Goal: Information Seeking & Learning: Learn about a topic

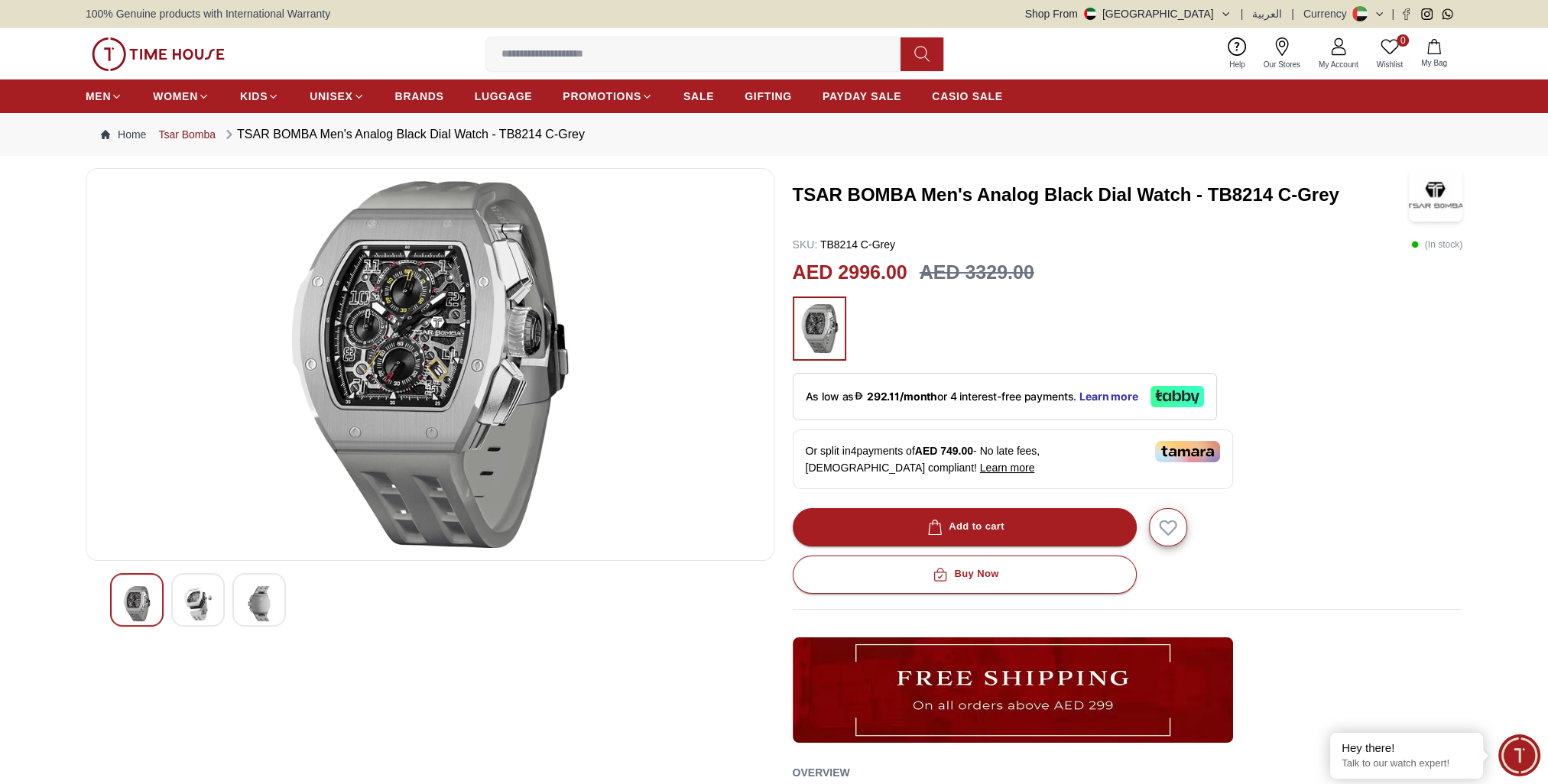
click at [190, 134] on link "Tsar Bomba" at bounding box center [187, 134] width 58 height 16
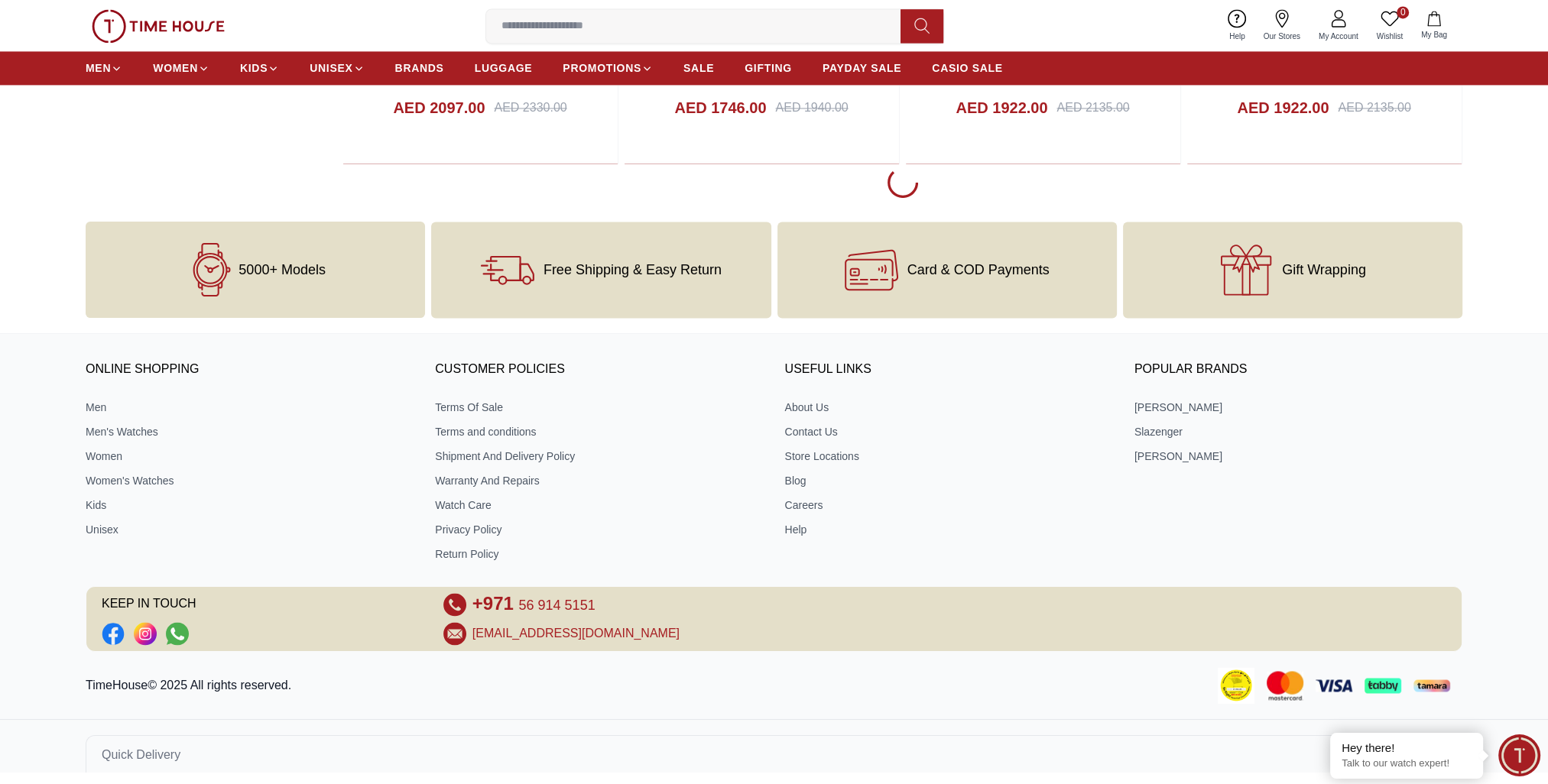
scroll to position [3152, 0]
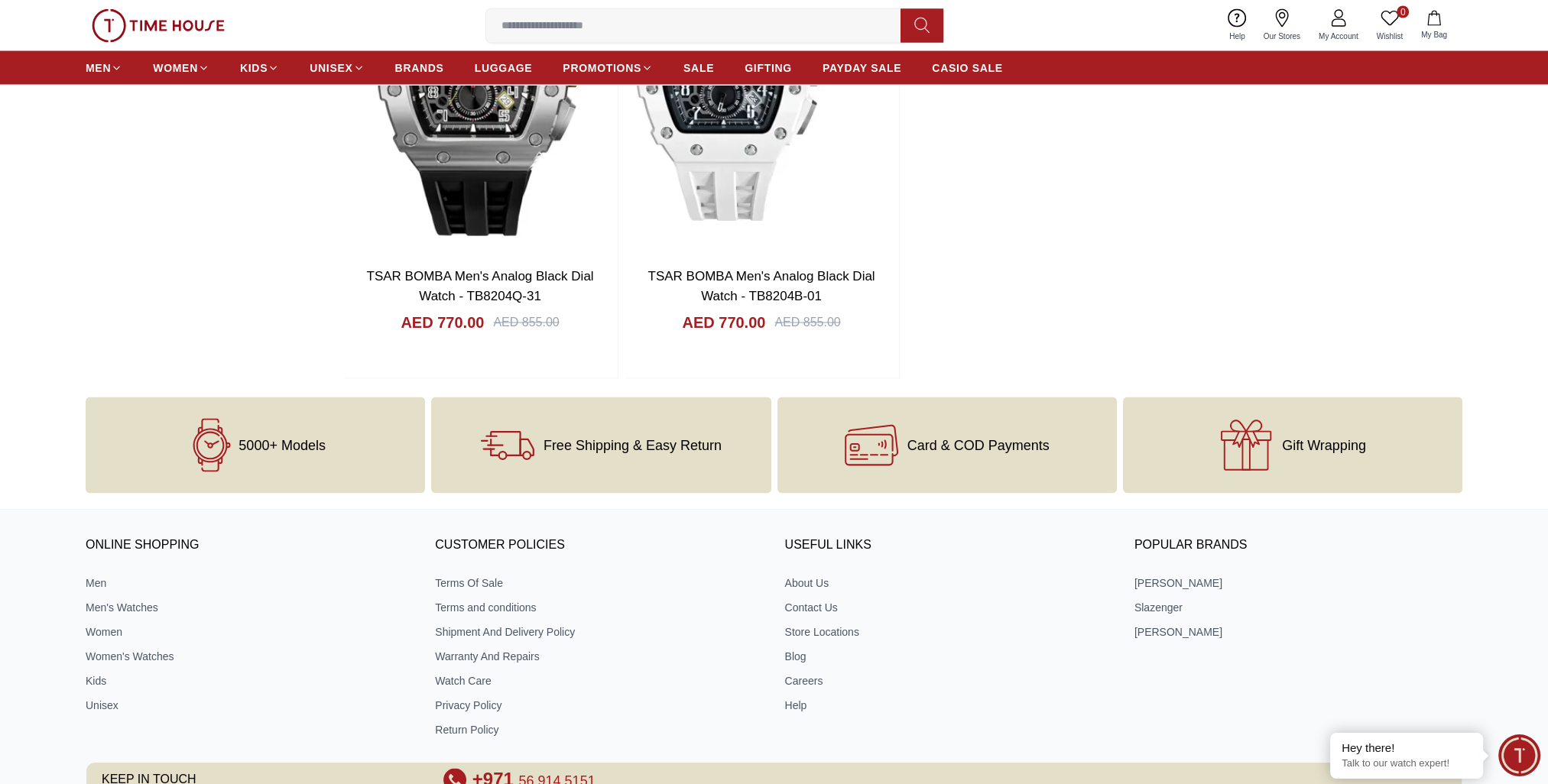
scroll to position [4091, 0]
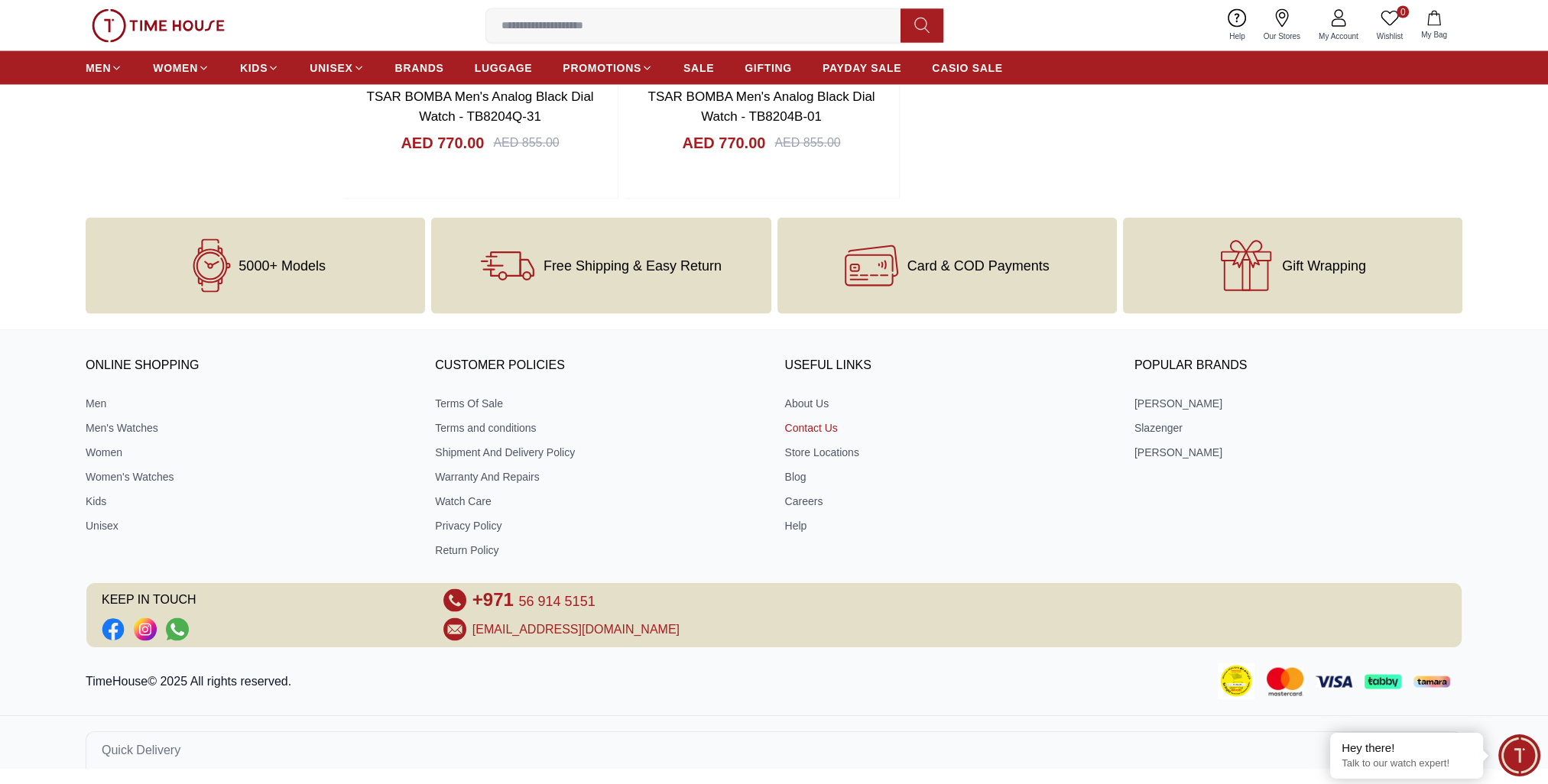
click at [819, 426] on link "Contact Us" at bounding box center [949, 428] width 328 height 16
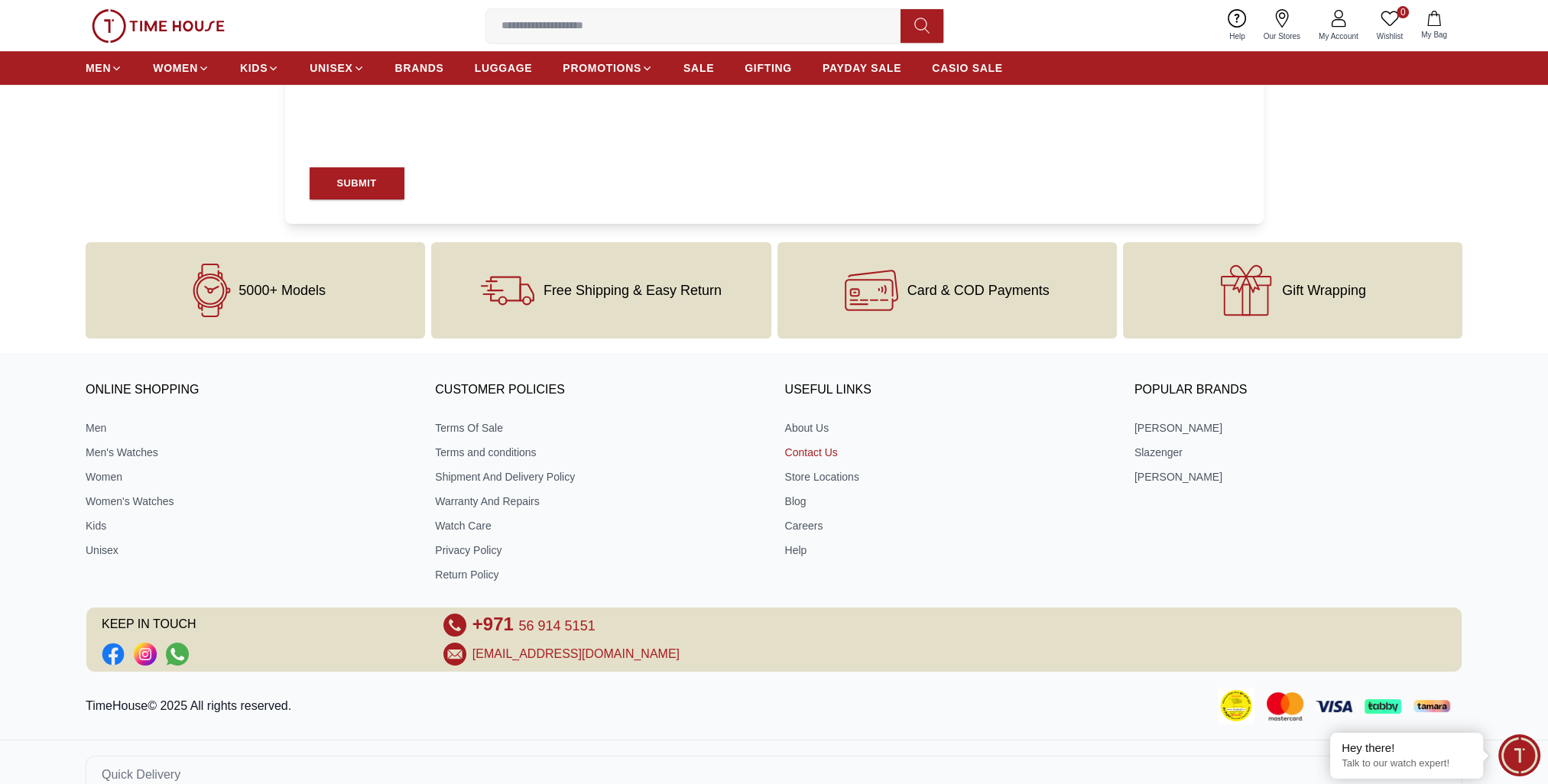
scroll to position [914, 0]
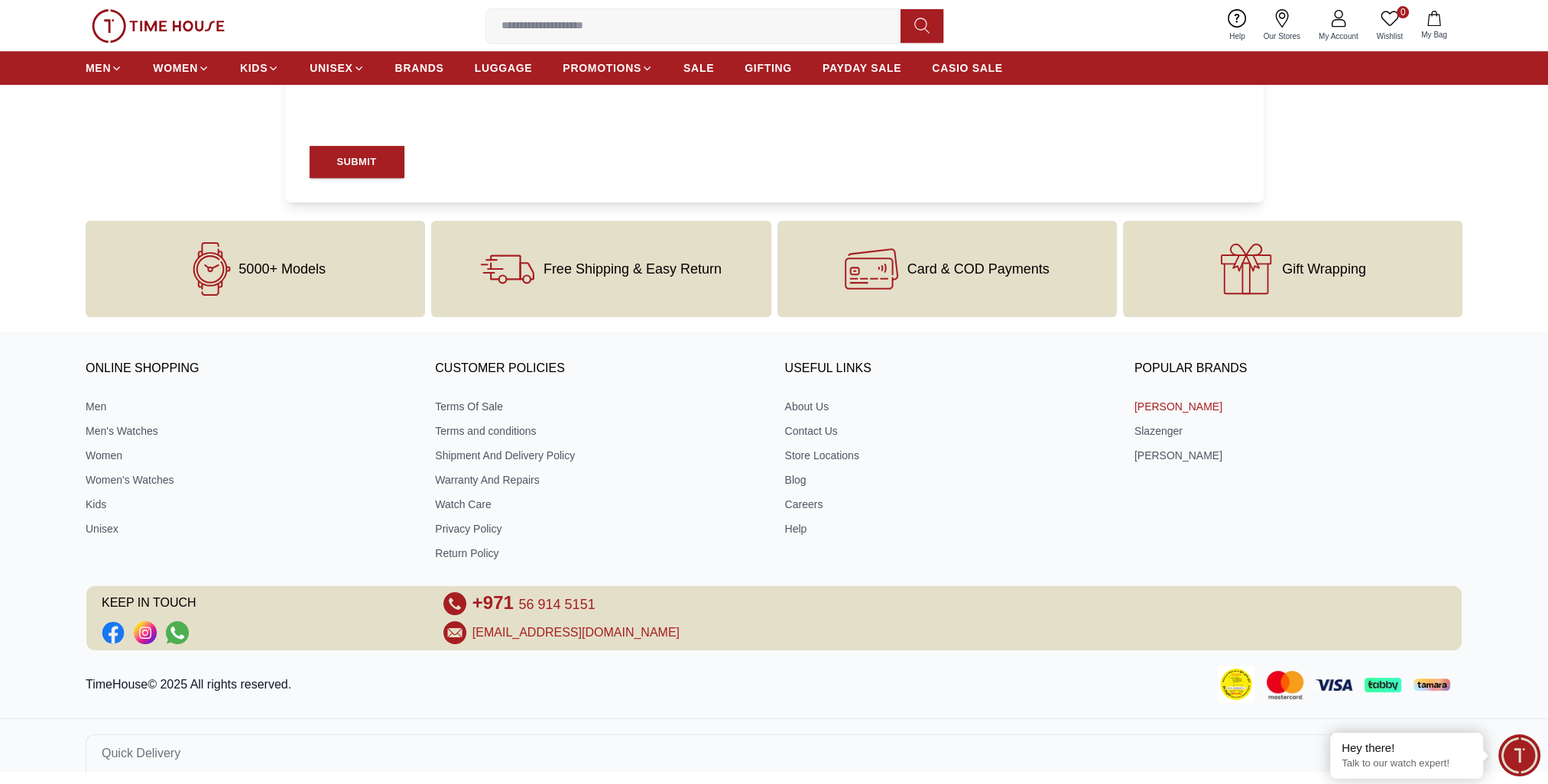
click at [1165, 406] on link "[PERSON_NAME]" at bounding box center [1298, 406] width 328 height 16
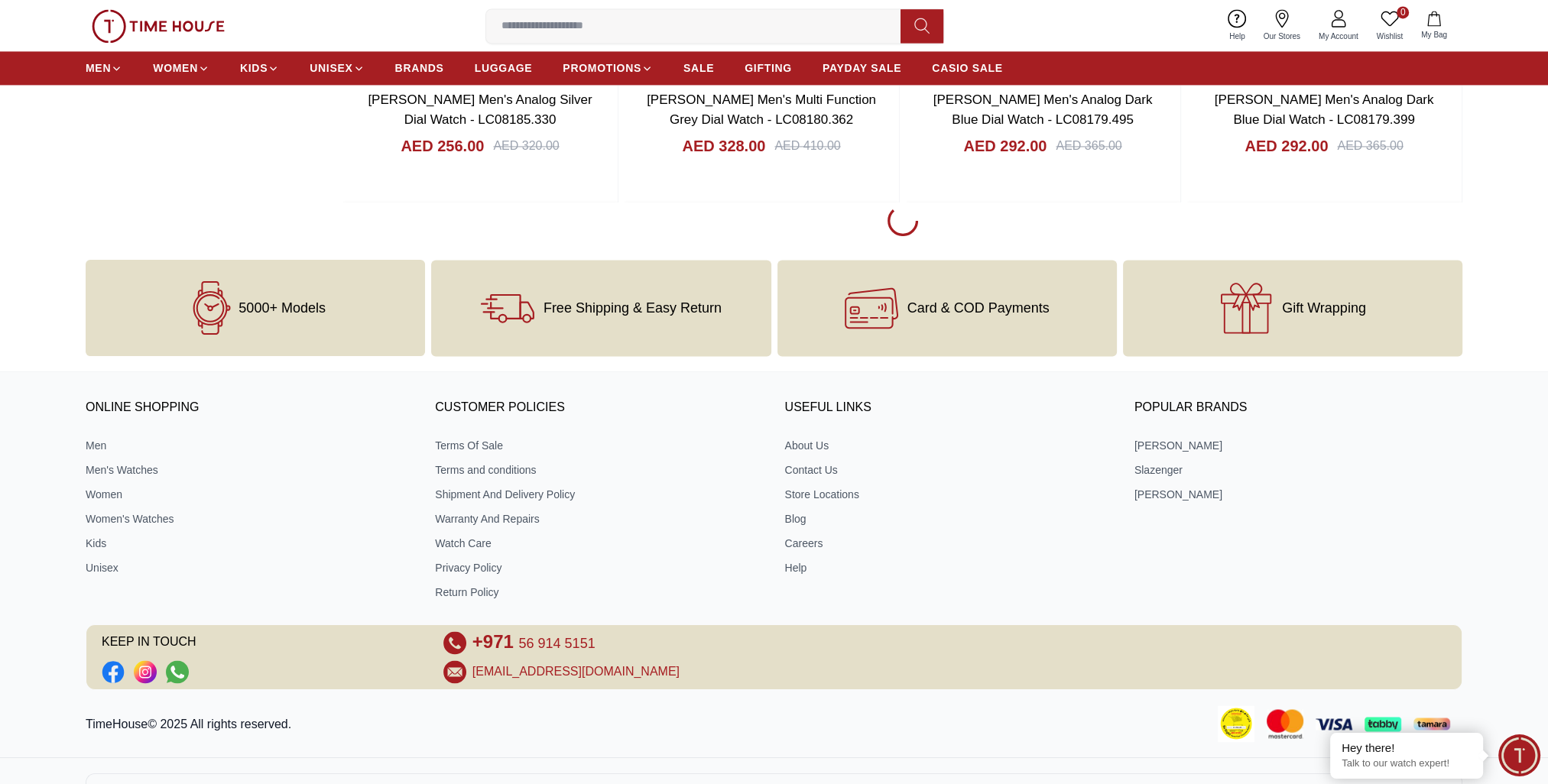
scroll to position [3208, 0]
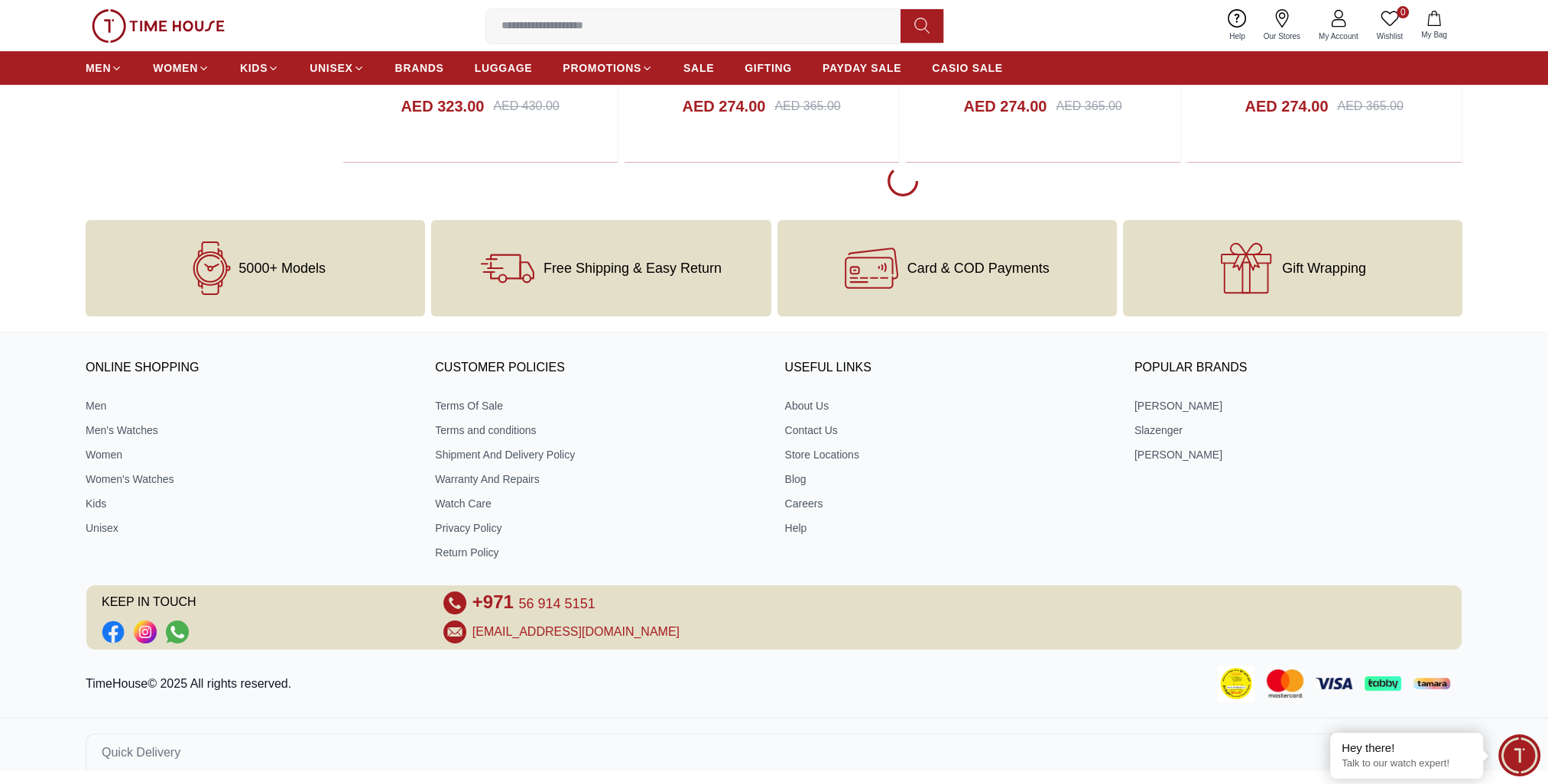
scroll to position [8111, 0]
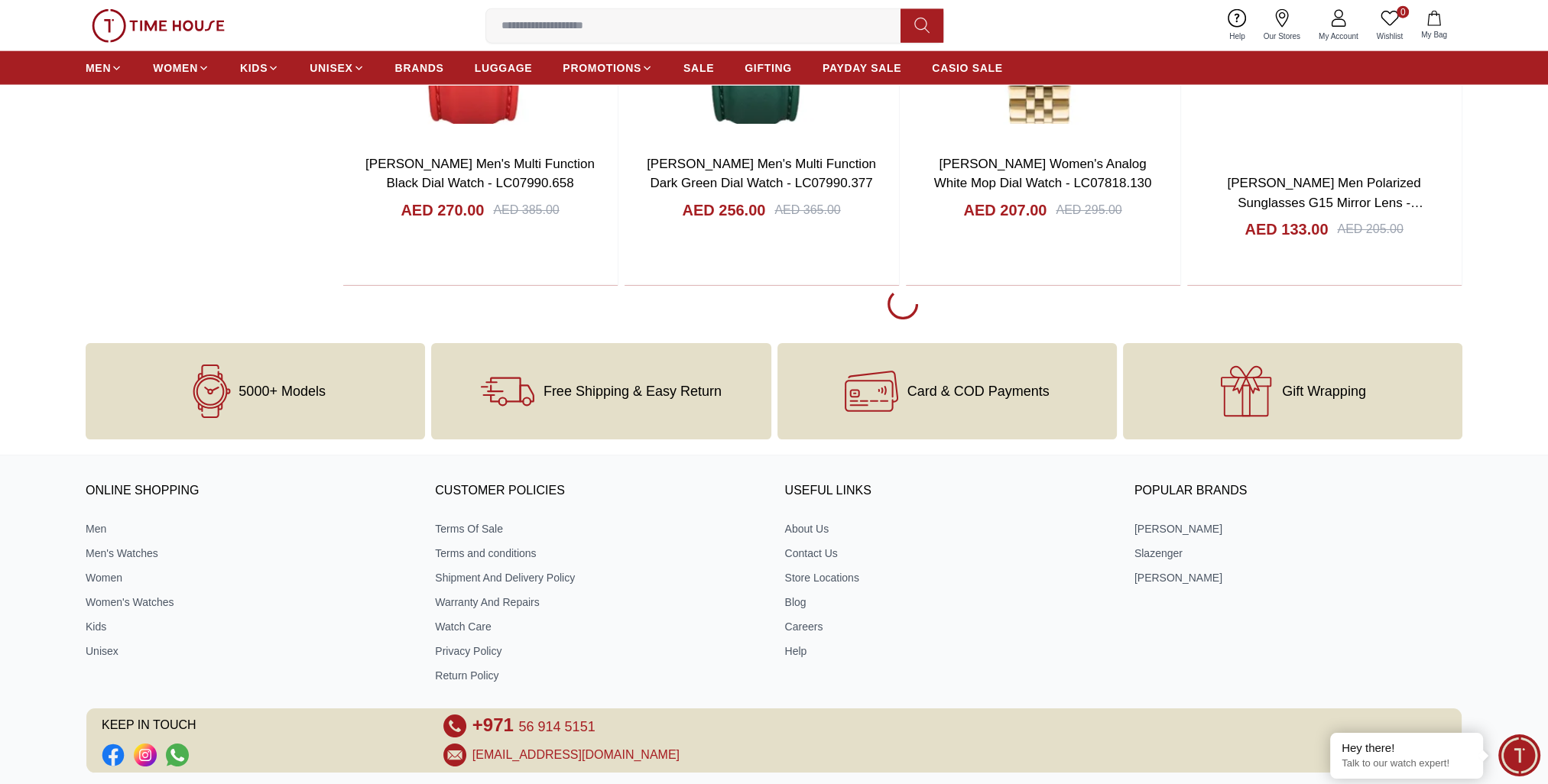
scroll to position [12923, 0]
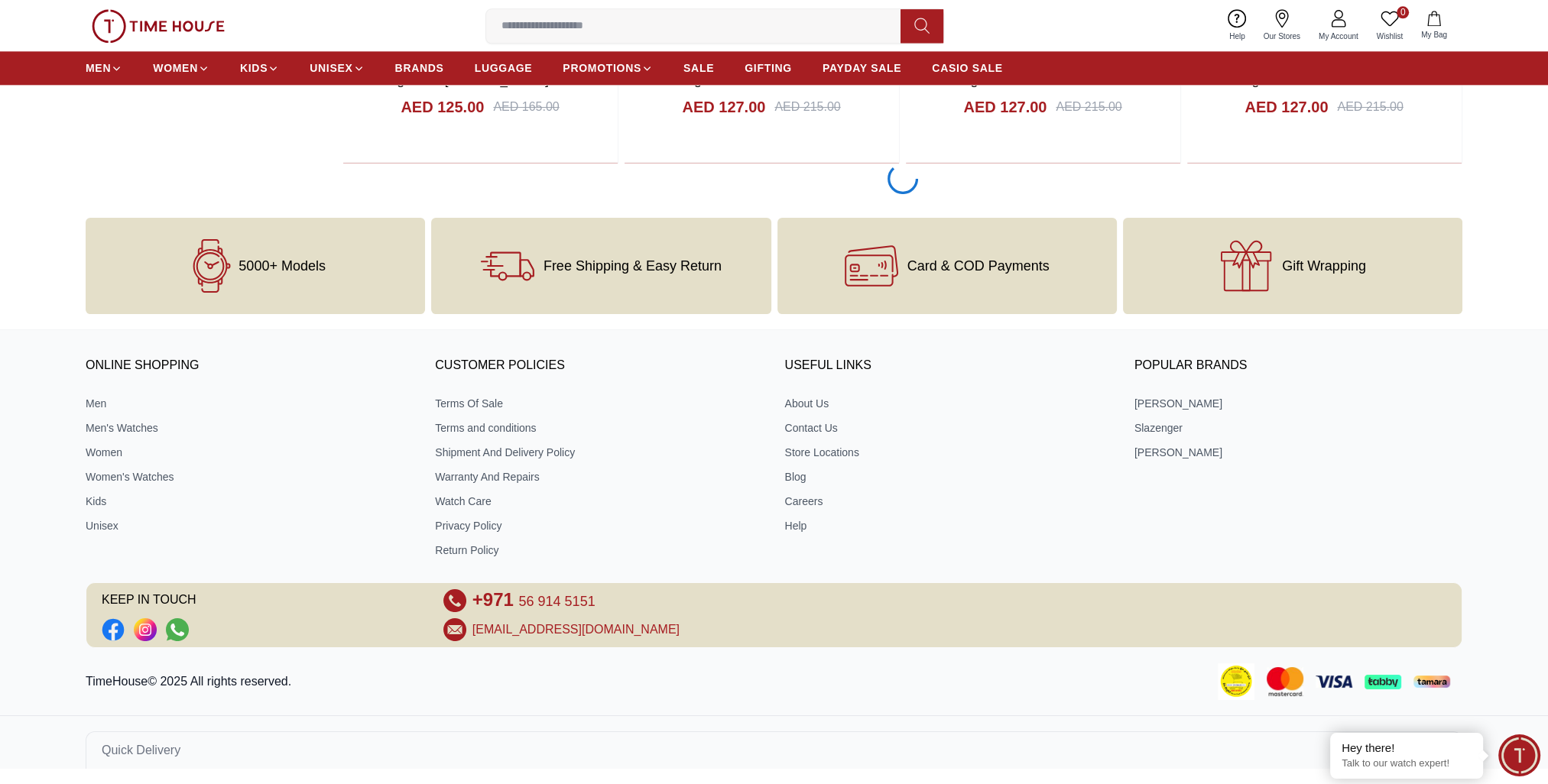
scroll to position [18101, 0]
